Goal: Check status

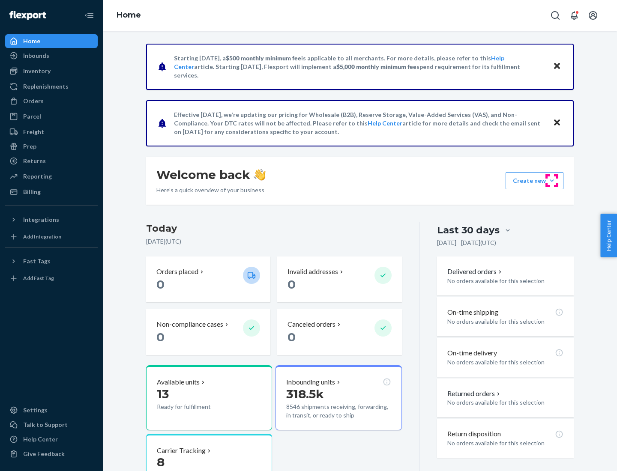
click at [552, 181] on button "Create new Create new inbound Create new order Create new product" at bounding box center [535, 180] width 58 height 17
click at [36, 56] on div "Inbounds" at bounding box center [36, 55] width 26 height 9
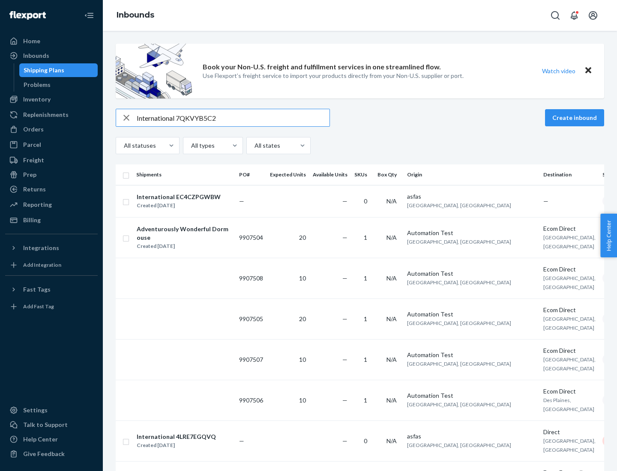
type input "International 7QKVYB5C29"
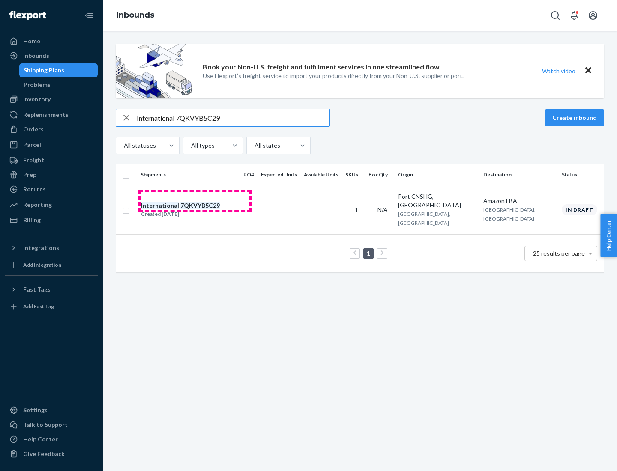
click at [195, 210] on div "Created [DATE]" at bounding box center [180, 214] width 79 height 9
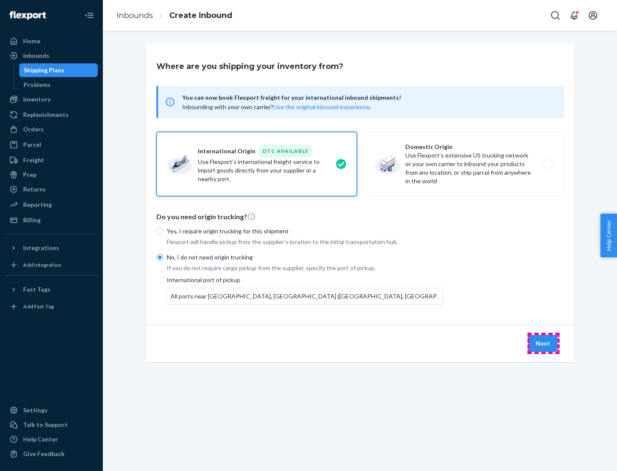
click at [543, 343] on button "Next" at bounding box center [542, 343] width 29 height 17
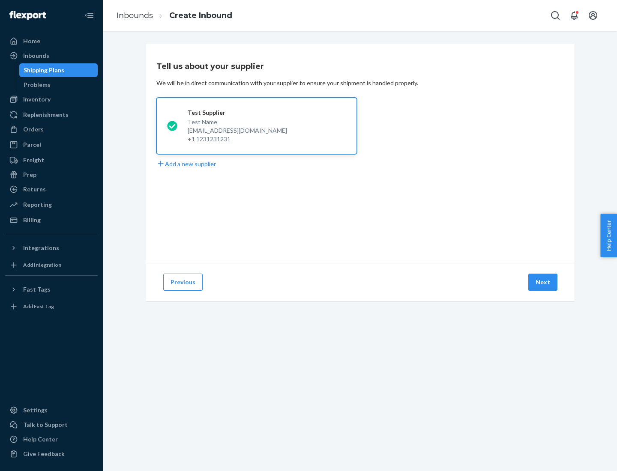
click at [543, 282] on button "Next" at bounding box center [542, 282] width 29 height 17
